Goal: Information Seeking & Learning: Learn about a topic

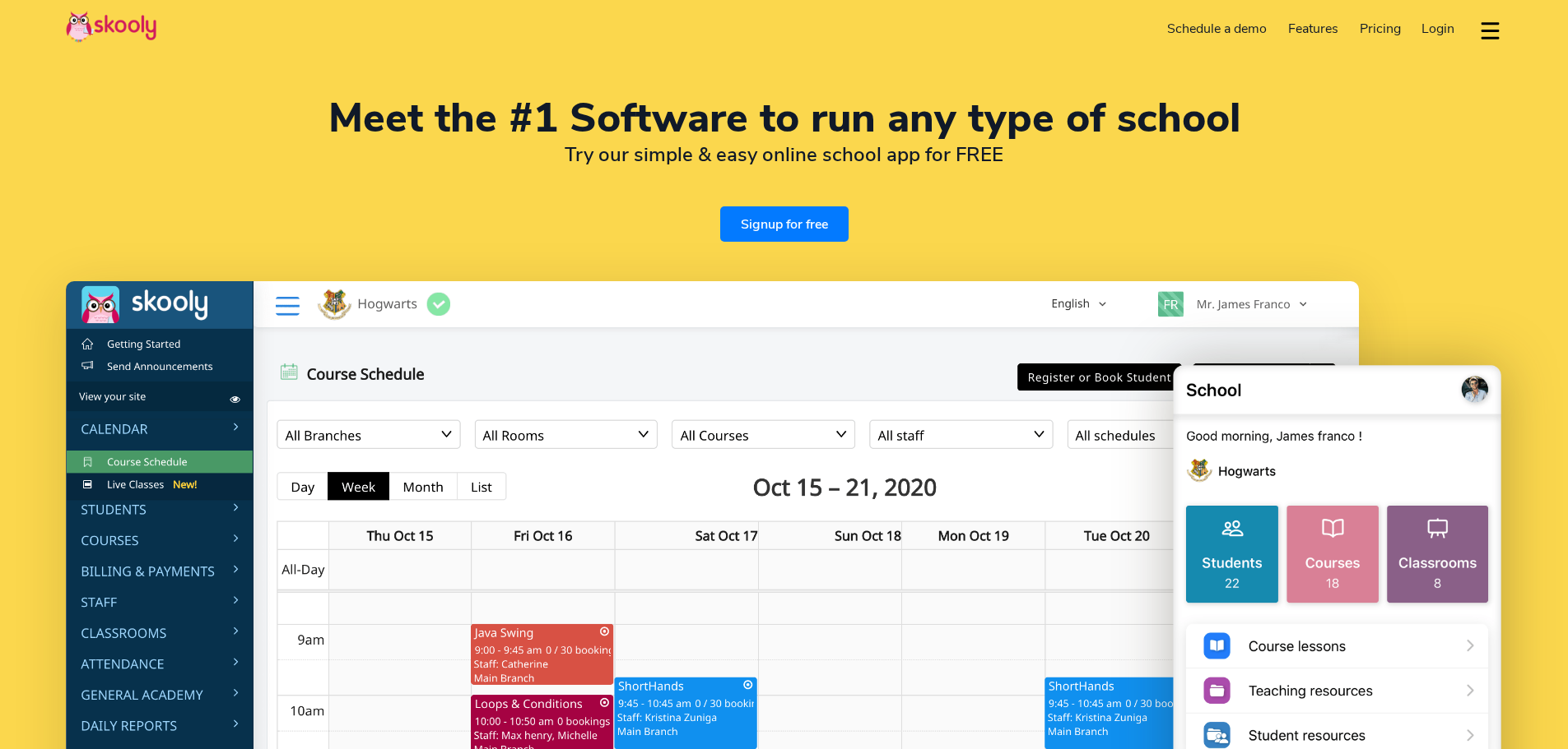
select select "en"
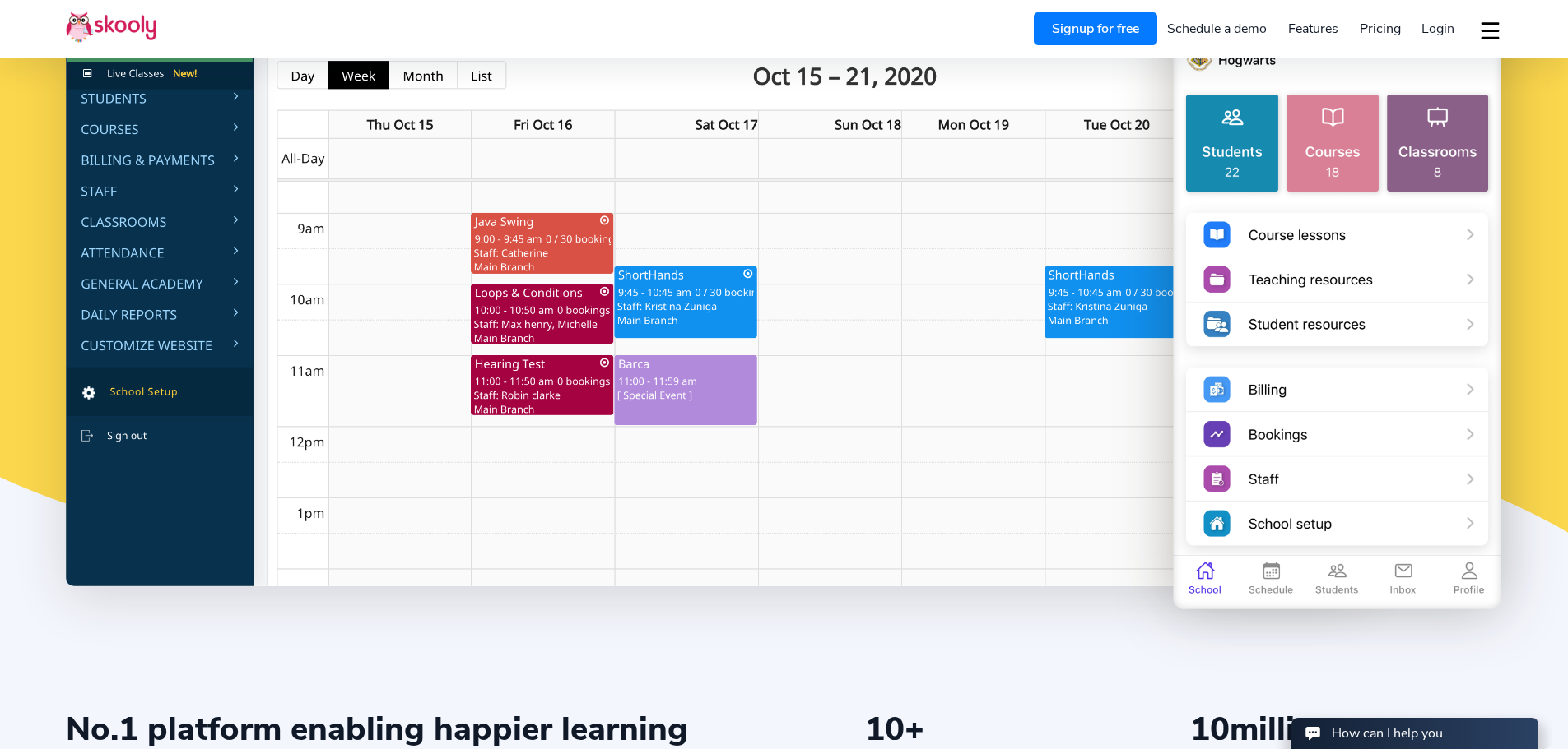
select select "962"
select select "Jordan"
select select "Asia/[GEOGRAPHIC_DATA]"
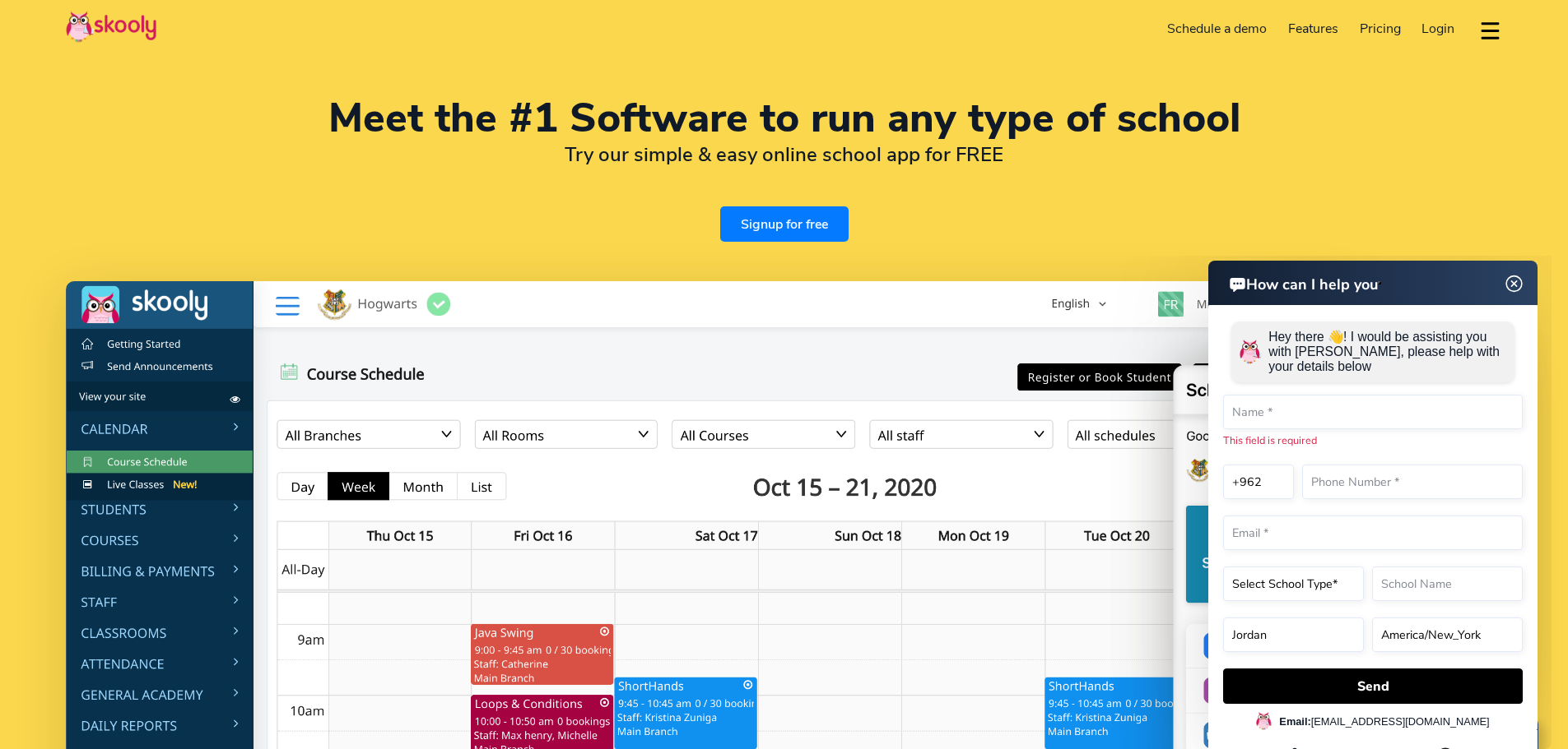
click at [1508, 282] on img at bounding box center [1514, 285] width 31 height 21
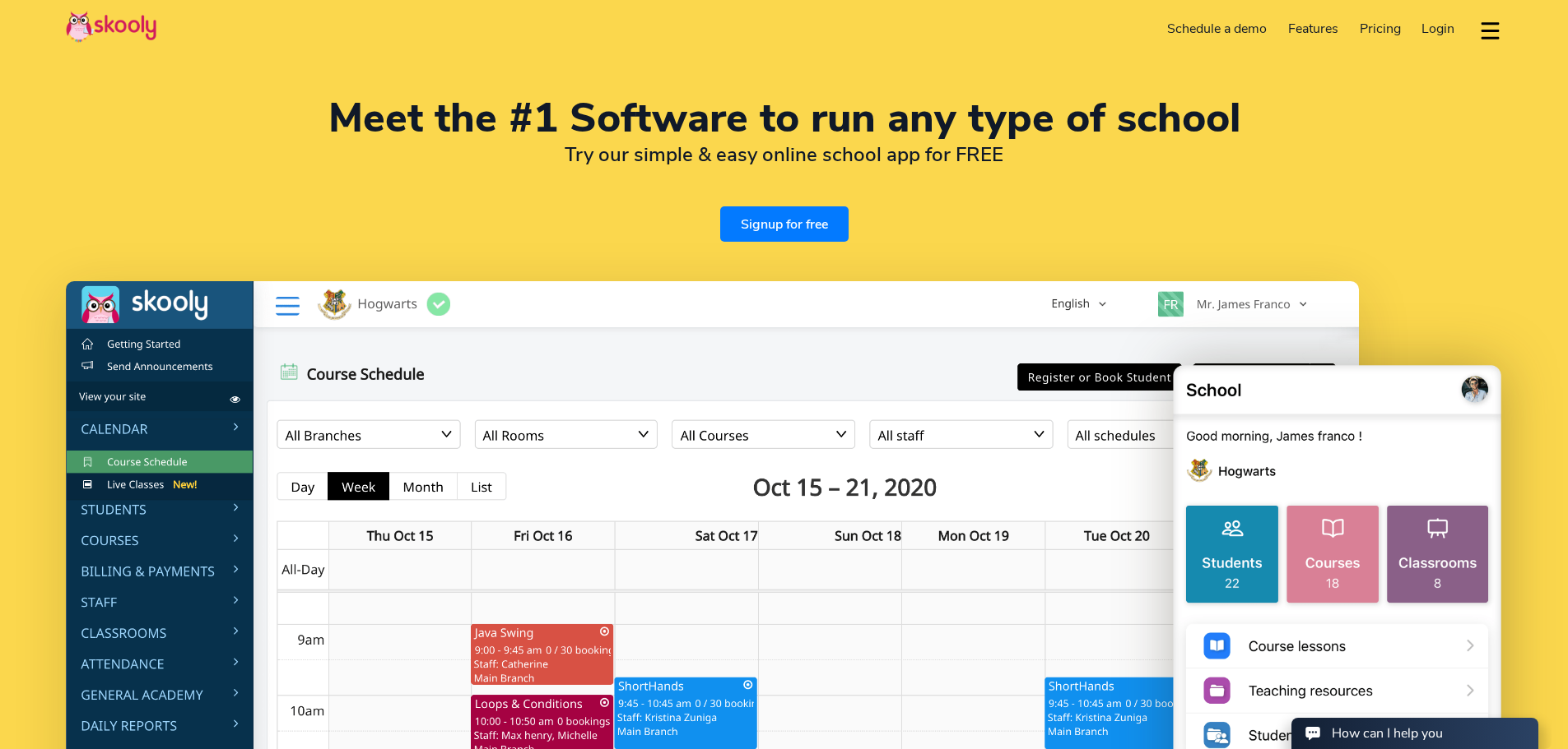
click at [1383, 16] on link "Pricing" at bounding box center [1381, 29] width 62 height 26
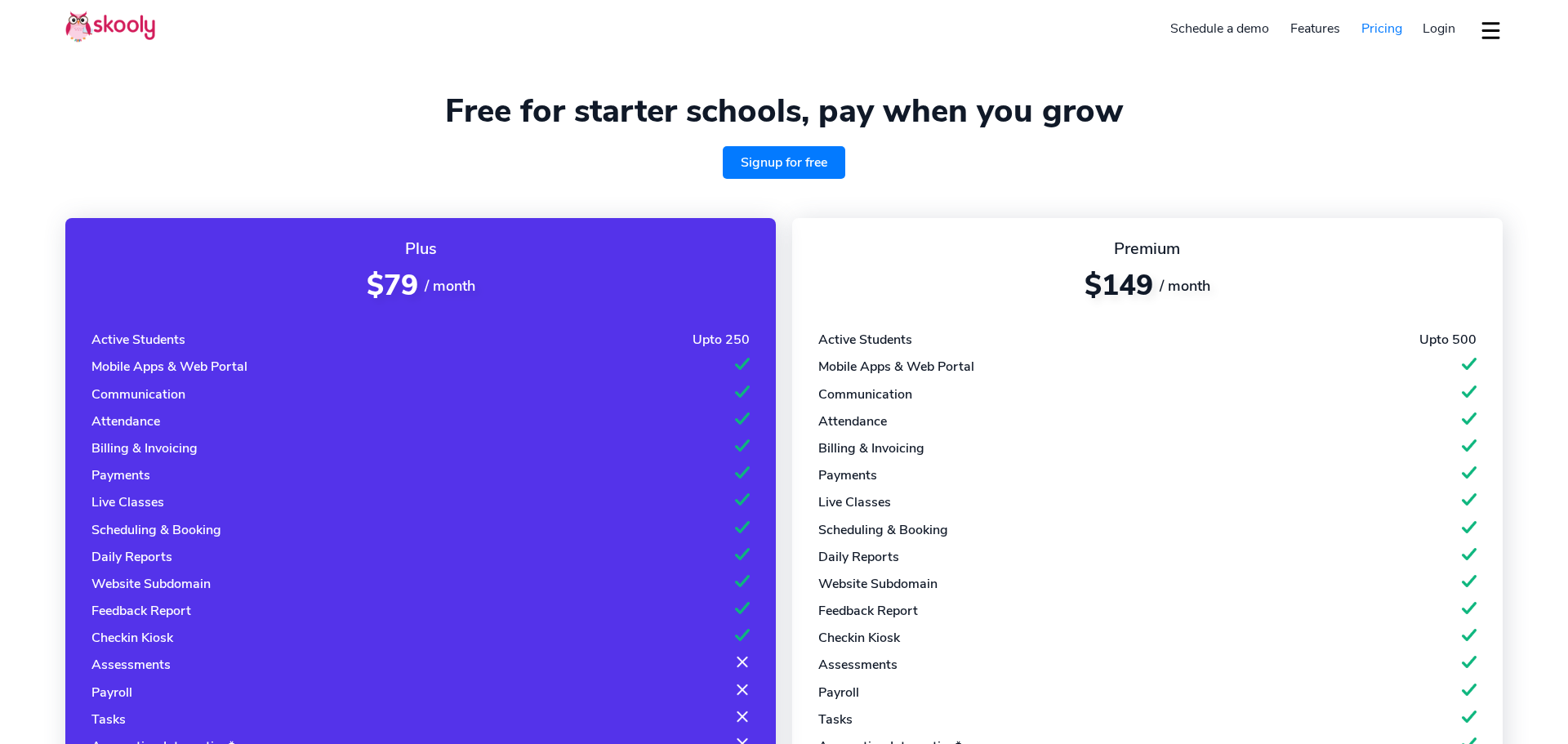
select select "en"
select select "962"
select select "Jordan"
select select "Asia/[GEOGRAPHIC_DATA]"
select select "en"
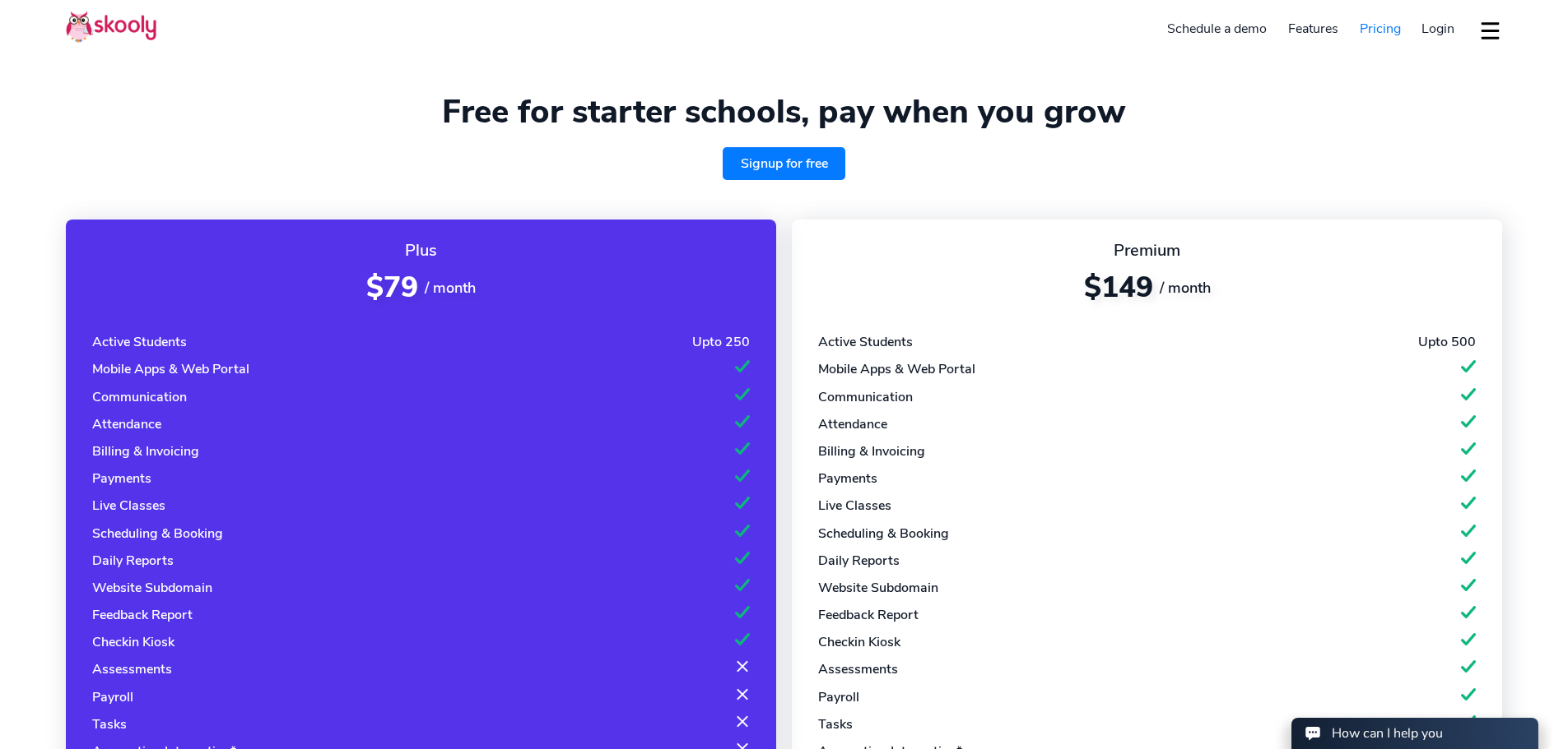
select select "962"
select select "Jordan"
select select "Asia/[GEOGRAPHIC_DATA]"
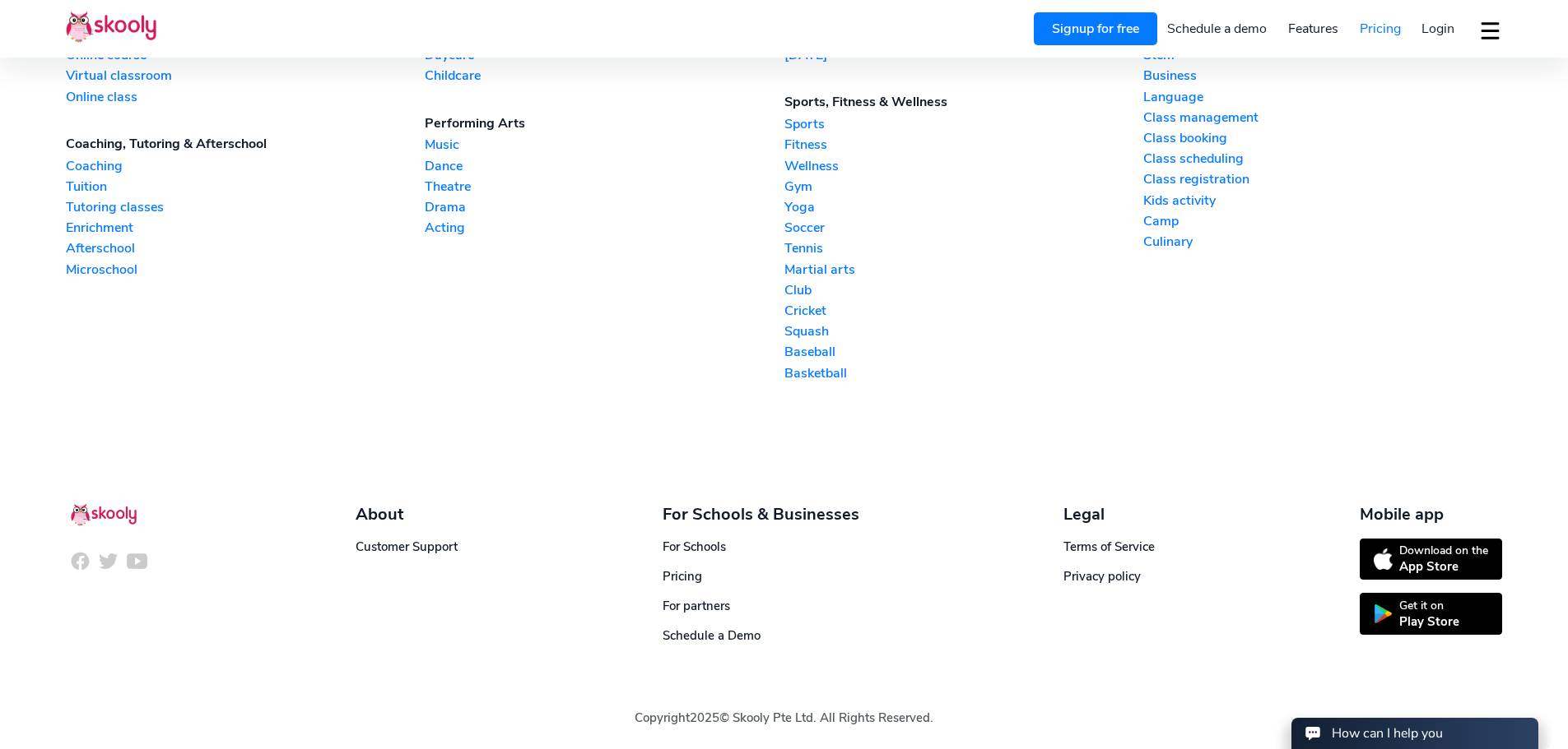
scroll to position [1899, 0]
